Goal: Task Accomplishment & Management: Use online tool/utility

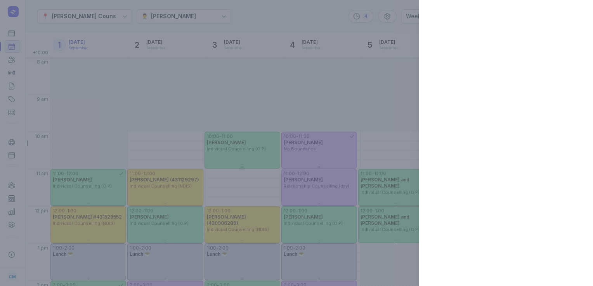
select select "week"
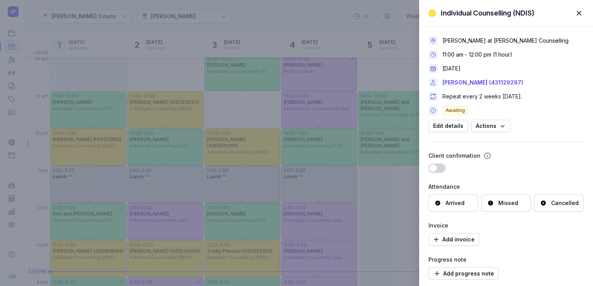
click at [583, 12] on span "button" at bounding box center [578, 13] width 17 height 17
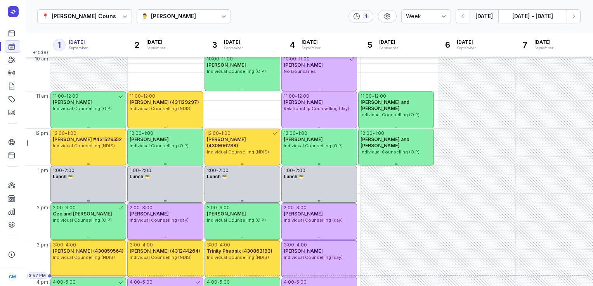
click at [481, 15] on button "[DATE]" at bounding box center [484, 16] width 29 height 14
click at [568, 16] on button "Next week" at bounding box center [574, 16] width 14 height 14
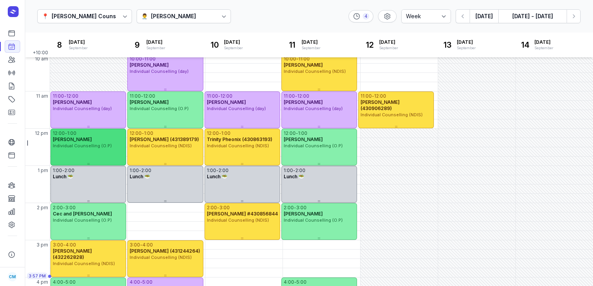
click at [79, 150] on div "12:00 - 1:00 [PERSON_NAME] Individual Counselling (O.P)" at bounding box center [88, 147] width 76 height 37
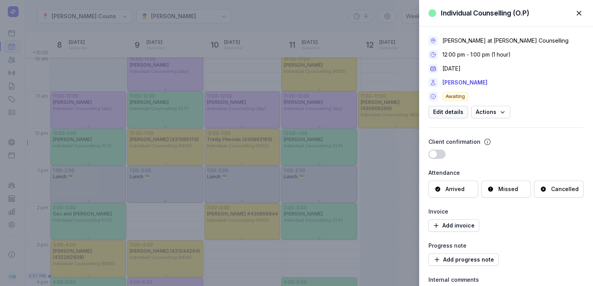
scroll to position [51, 0]
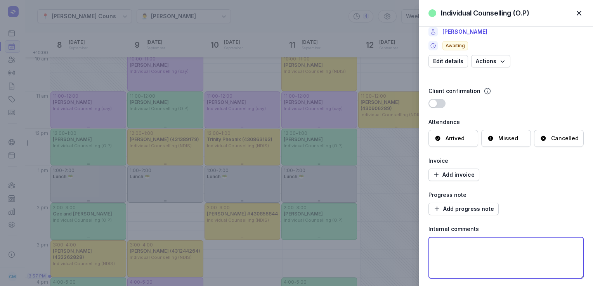
click at [468, 244] on textarea at bounding box center [505, 258] width 155 height 42
type textarea "needs to pay for 2 sessions"
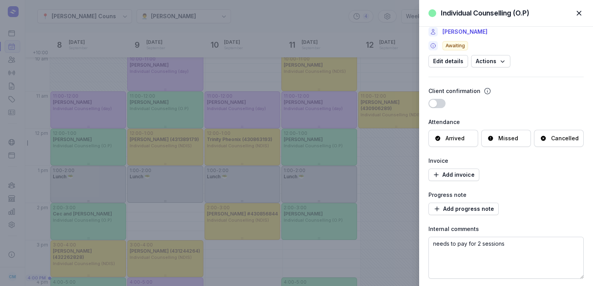
click at [577, 12] on span "button" at bounding box center [578, 13] width 17 height 17
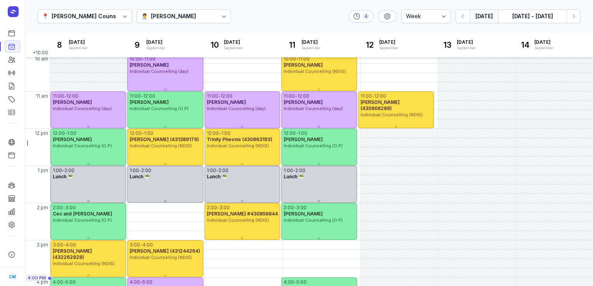
click at [482, 20] on button "[DATE]" at bounding box center [484, 16] width 29 height 14
